Goal: Navigation & Orientation: Find specific page/section

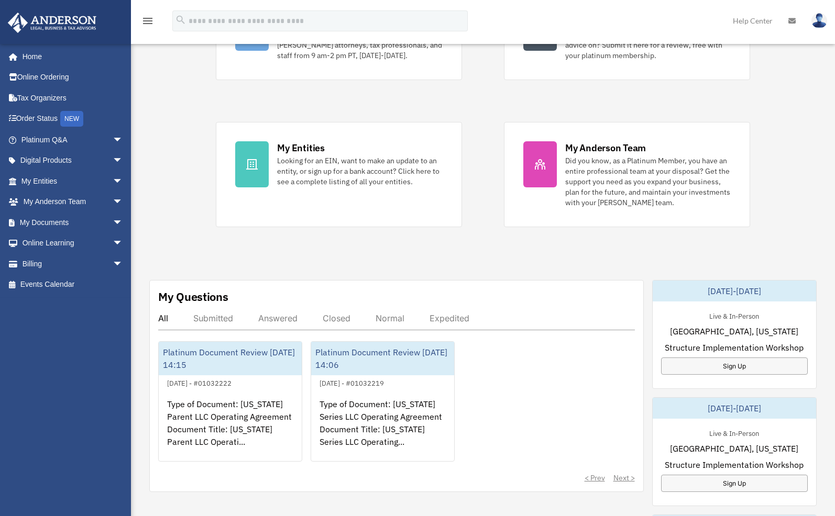
scroll to position [151, 0]
click at [223, 317] on div "Submitted" at bounding box center [213, 318] width 40 height 10
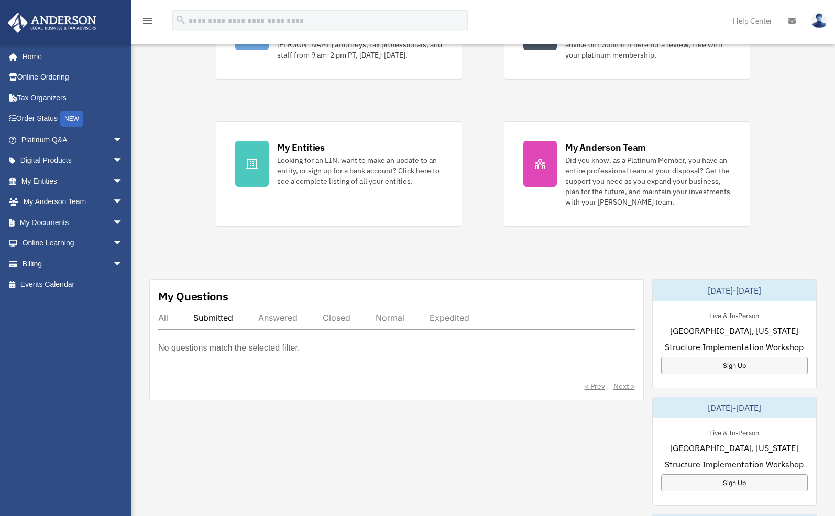
click at [278, 318] on div "Answered" at bounding box center [277, 318] width 39 height 10
click at [335, 314] on div "Closed" at bounding box center [337, 318] width 28 height 10
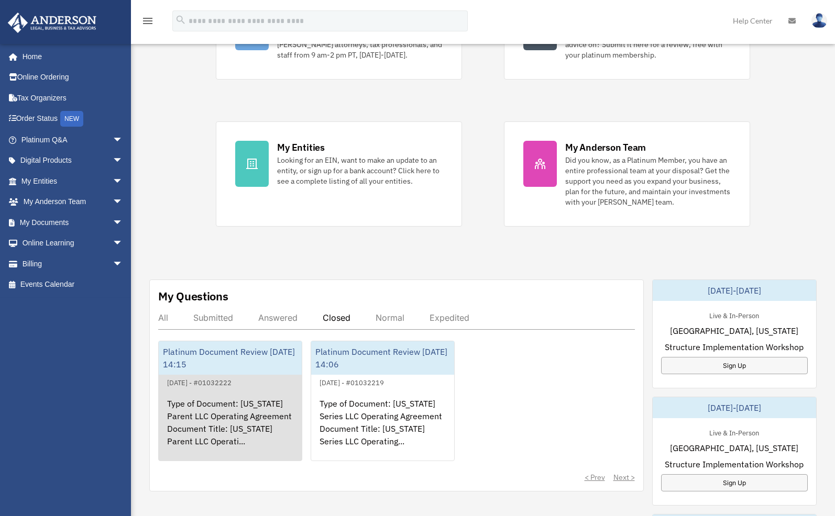
click at [258, 401] on div "Type of Document: [US_STATE] Parent LLC Operating Agreement Document Title: [US…" at bounding box center [230, 430] width 143 height 82
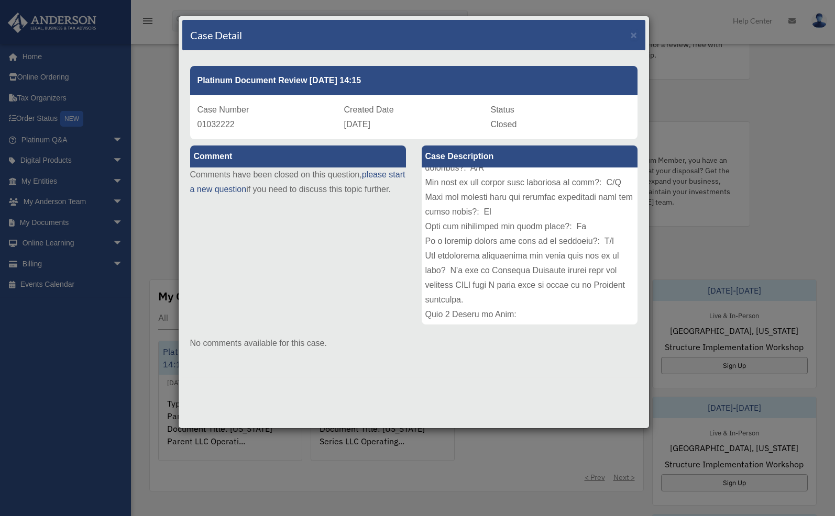
scroll to position [261, 0]
click at [635, 37] on span "×" at bounding box center [633, 35] width 7 height 12
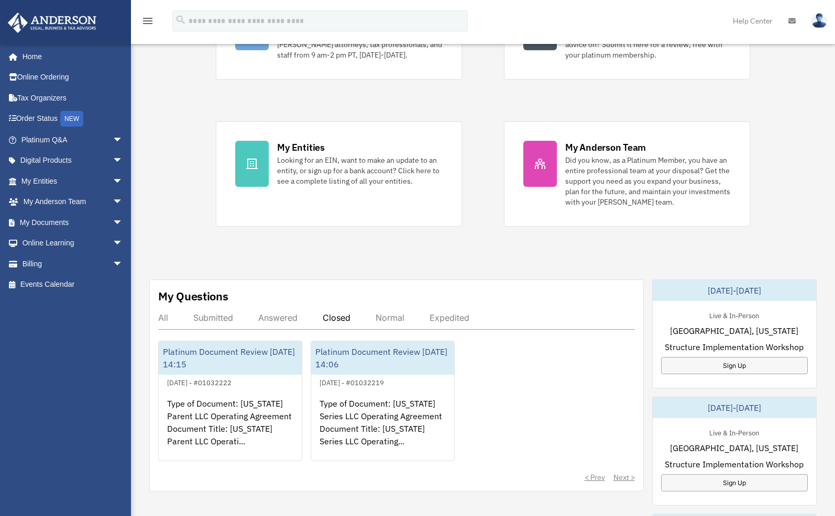
click at [187, 172] on div "Exciting News: Introducing Order Status Tracking! Based on your feedback, we're…" at bounding box center [483, 405] width 720 height 984
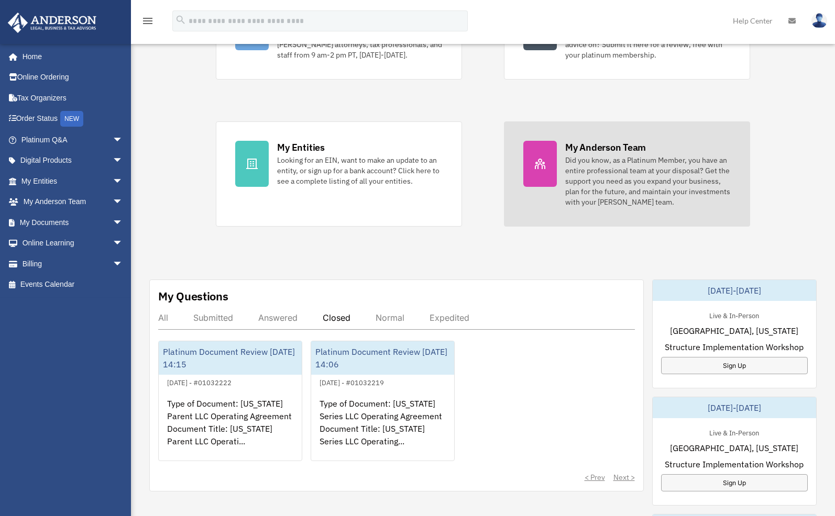
click at [723, 176] on div "Did you know, as a Platinum Member, you have an entire professional team at you…" at bounding box center [647, 181] width 165 height 52
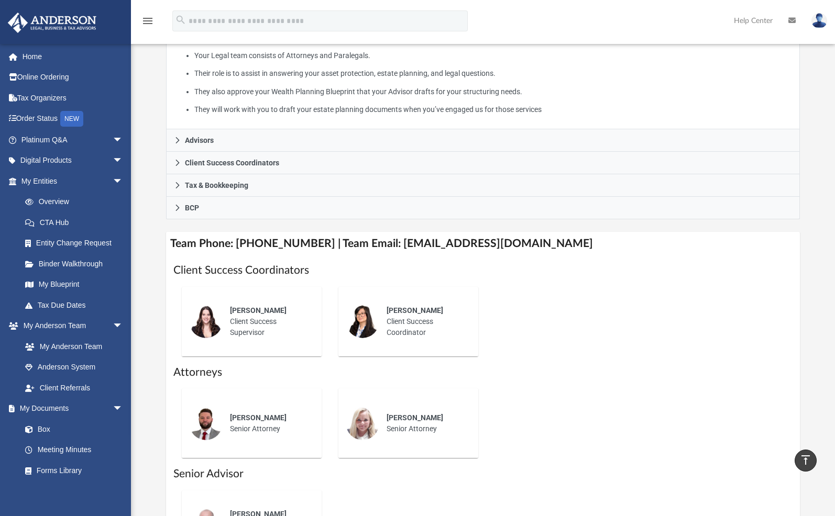
scroll to position [244, 0]
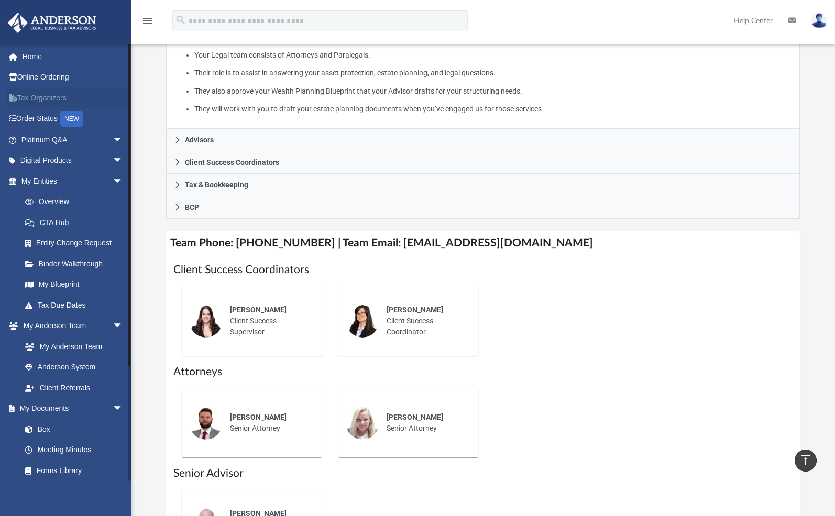
click at [60, 96] on link "Tax Organizers" at bounding box center [72, 97] width 131 height 21
